Goal: Task Accomplishment & Management: Complete application form

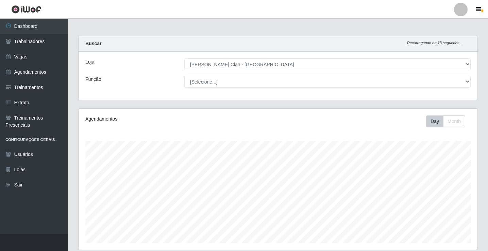
select select "452"
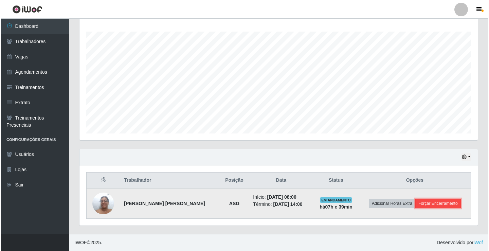
scroll to position [141, 399]
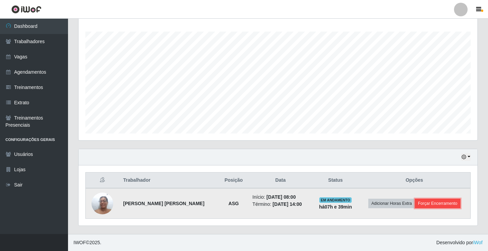
click at [427, 205] on button "Forçar Encerramento" at bounding box center [438, 204] width 46 height 10
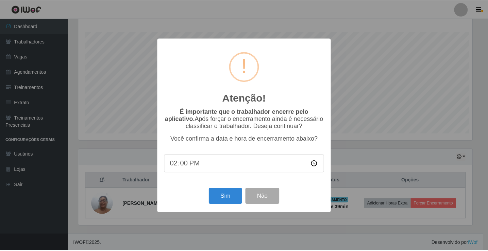
scroll to position [141, 395]
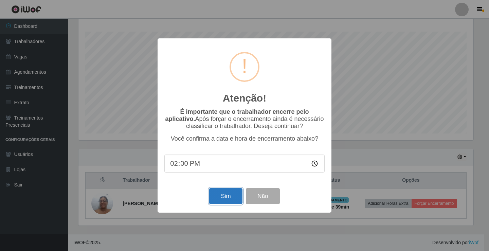
click at [213, 199] on button "Sim" at bounding box center [225, 196] width 33 height 16
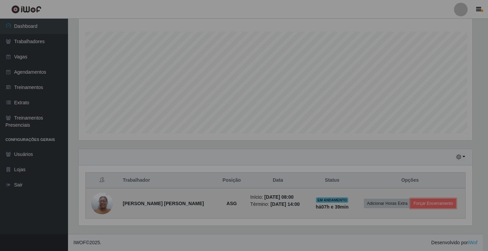
scroll to position [141, 399]
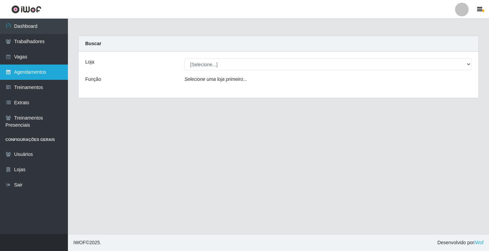
click at [40, 73] on link "Agendamentos" at bounding box center [34, 72] width 68 height 15
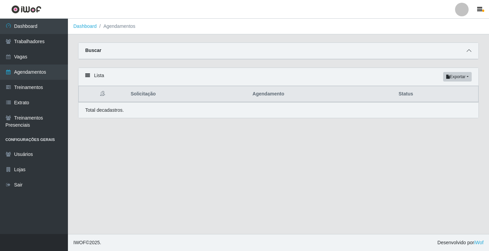
click at [466, 53] on span at bounding box center [469, 51] width 8 height 8
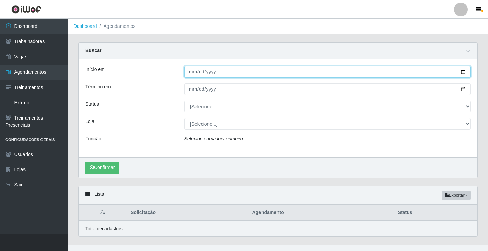
click at [193, 71] on input "Início em" at bounding box center [327, 72] width 286 height 12
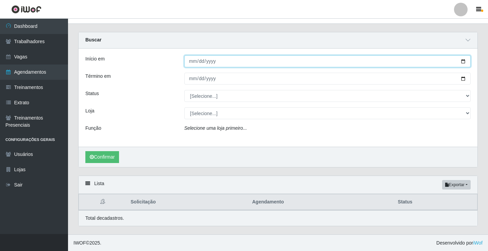
scroll to position [11, 0]
type input "2025-08-30"
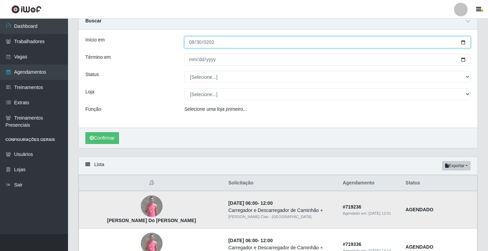
scroll to position [45, 0]
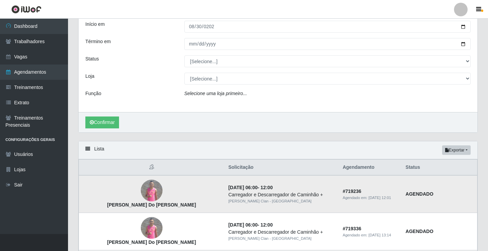
click at [141, 190] on img at bounding box center [152, 191] width 22 height 22
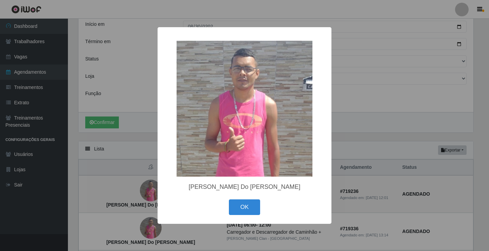
click at [139, 191] on div "× Jeferson Marinho Do Nascimento OK Cancel" at bounding box center [244, 125] width 489 height 251
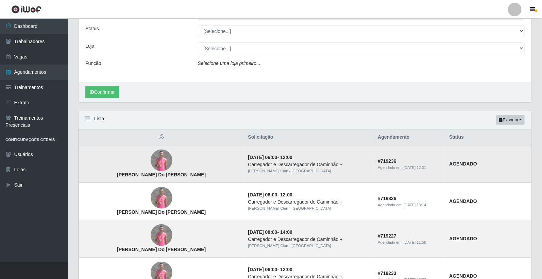
scroll to position [21, 0]
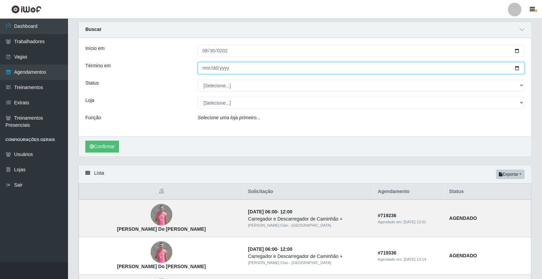
click at [203, 68] on input "Término em" at bounding box center [361, 68] width 327 height 12
type input "2025-08-30"
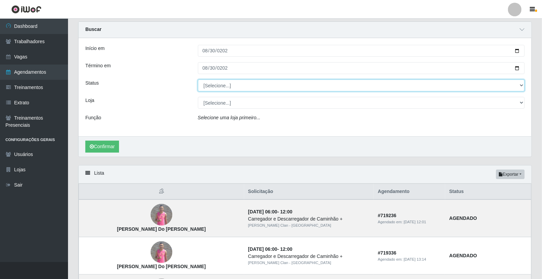
click at [216, 95] on div "Início em 2025-08-30 Término em 2025-08-30 Status [Selecione...] AGENDADO AGUAR…" at bounding box center [304, 87] width 453 height 98
select select "AGENDADO"
click at [198, 80] on select "[Selecione...] AGENDADO AGUARDANDO LIBERAR EM ANDAMENTO EM REVISÃO FINALIZADO C…" at bounding box center [361, 86] width 327 height 12
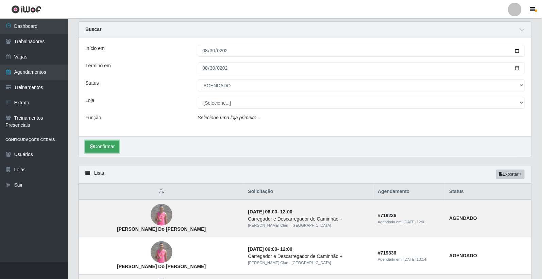
click at [119, 143] on button "Confirmar" at bounding box center [102, 147] width 34 height 12
